Goal: Complete application form

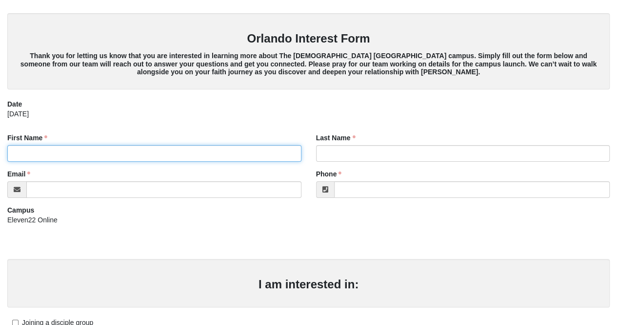
click at [78, 152] on input "First Name" at bounding box center [154, 153] width 294 height 17
type input "[PERSON_NAME]"
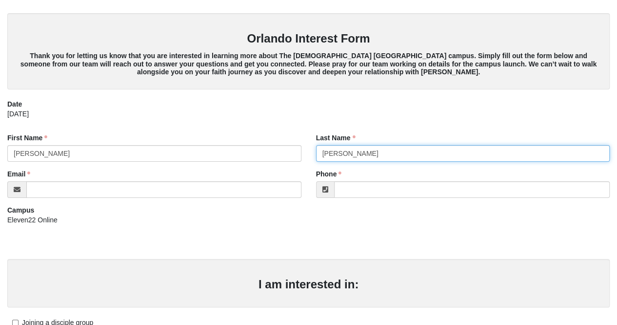
type input "[PERSON_NAME]"
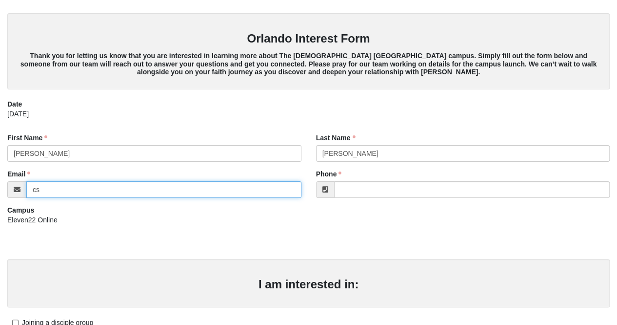
type input "[EMAIL_ADDRESS][DOMAIN_NAME]"
type input "[PHONE_NUMBER]"
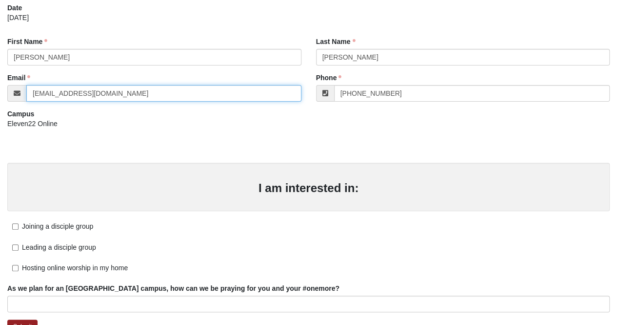
scroll to position [117, 0]
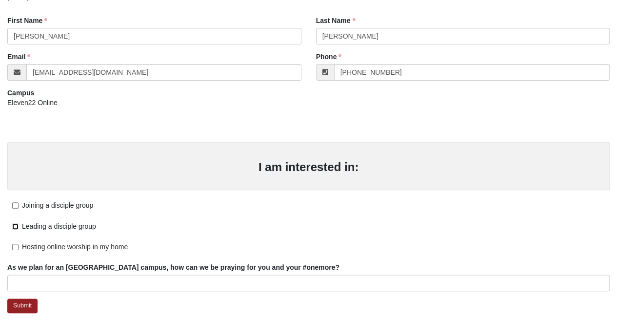
click at [18, 224] on input "Leading a disciple group" at bounding box center [15, 226] width 6 height 6
checkbox input "true"
click at [16, 207] on input "Joining a disciple group" at bounding box center [15, 205] width 6 height 6
checkbox input "true"
click at [17, 246] on input "Hosting online worship in my home" at bounding box center [15, 247] width 6 height 6
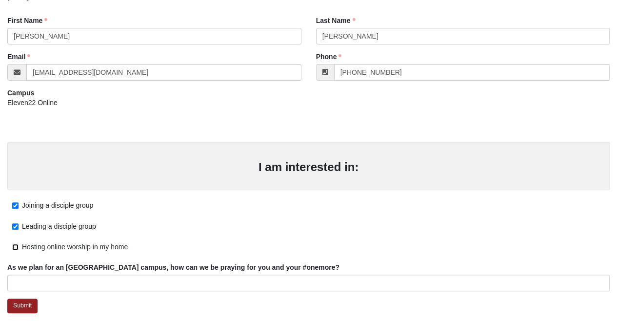
checkbox input "true"
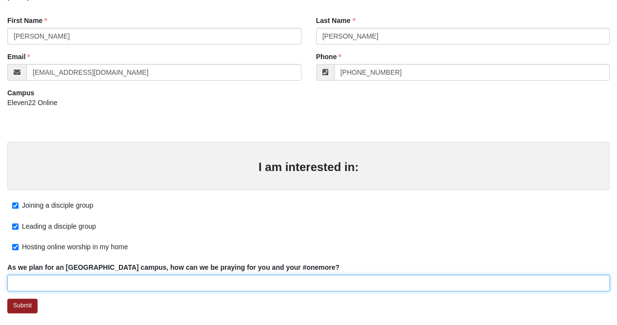
click at [79, 285] on input "As we plan for an [GEOGRAPHIC_DATA] campus, how can we be praying for you and y…" at bounding box center [308, 282] width 603 height 17
type input "Excited to have Eleven22 in [GEOGRAPHIC_DATA].."
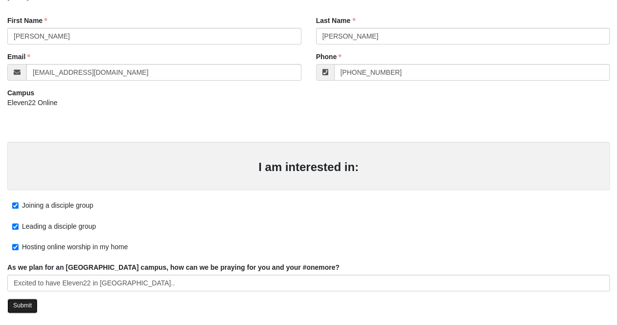
click at [28, 308] on link "Submit" at bounding box center [22, 305] width 30 height 14
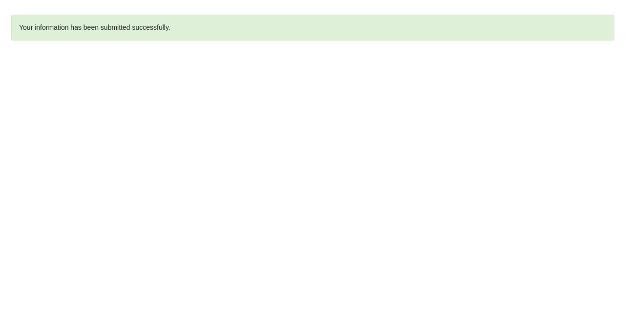
scroll to position [0, 0]
